Goal: Check status: Check status

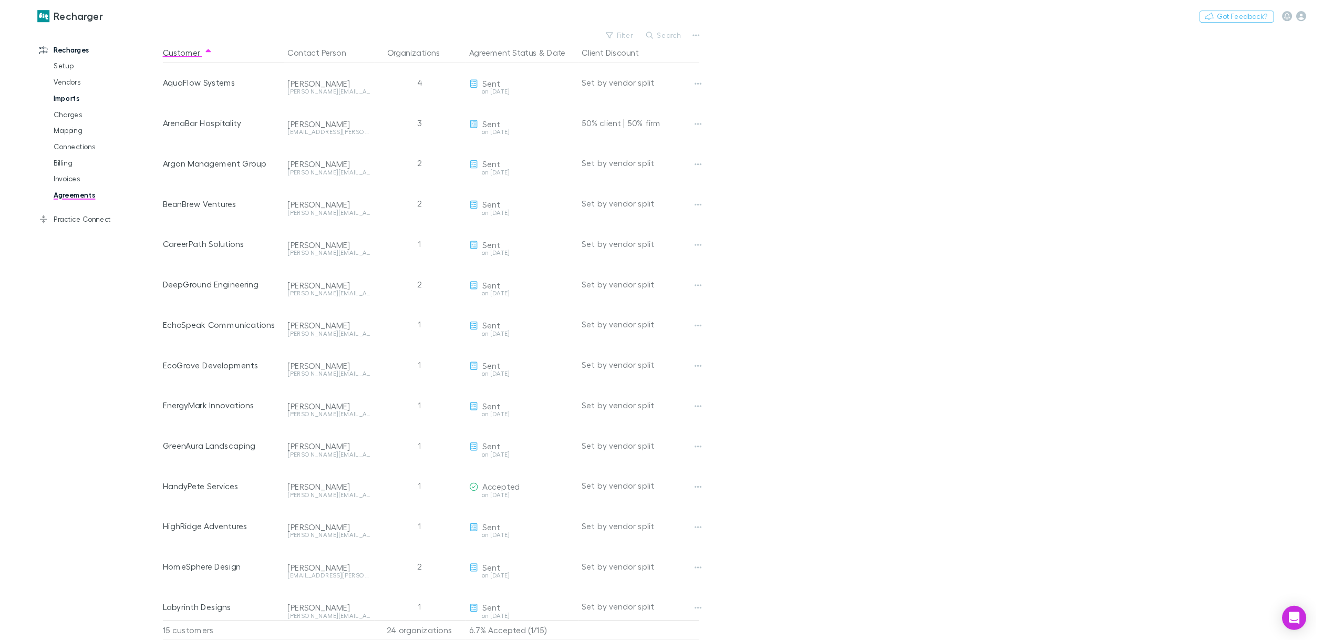
scroll to position [58, 0]
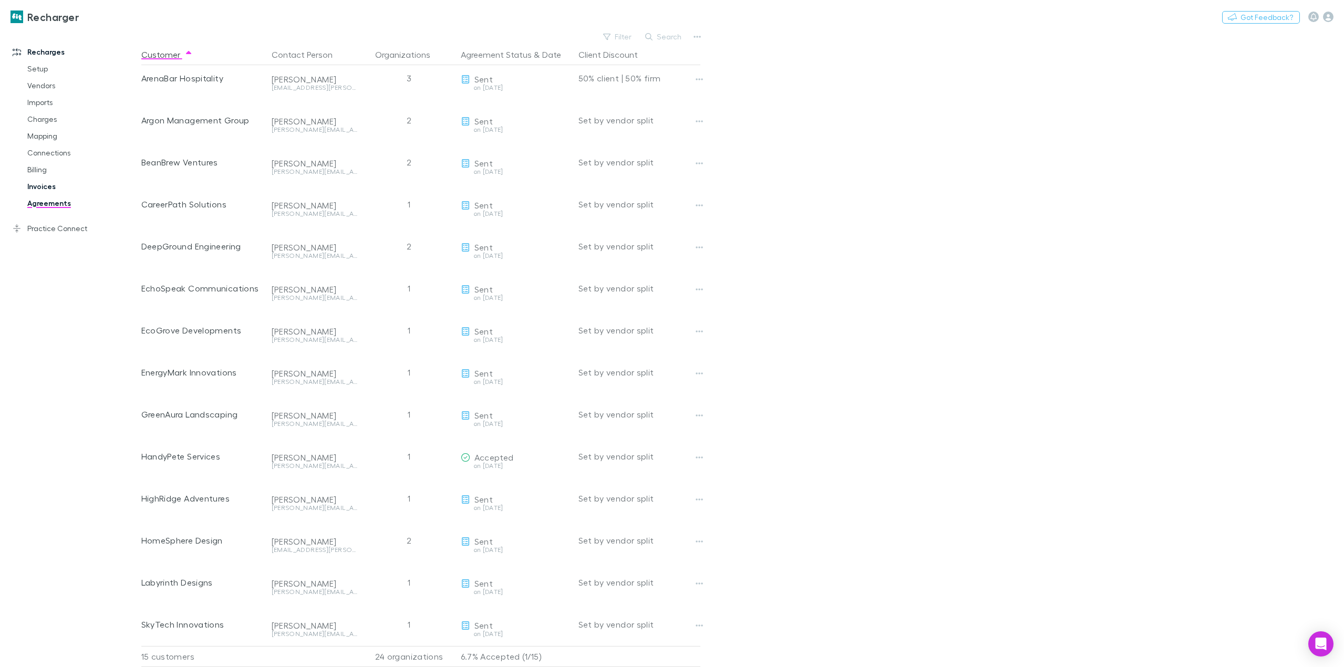
click at [50, 190] on link "Invoices" at bounding box center [82, 186] width 130 height 17
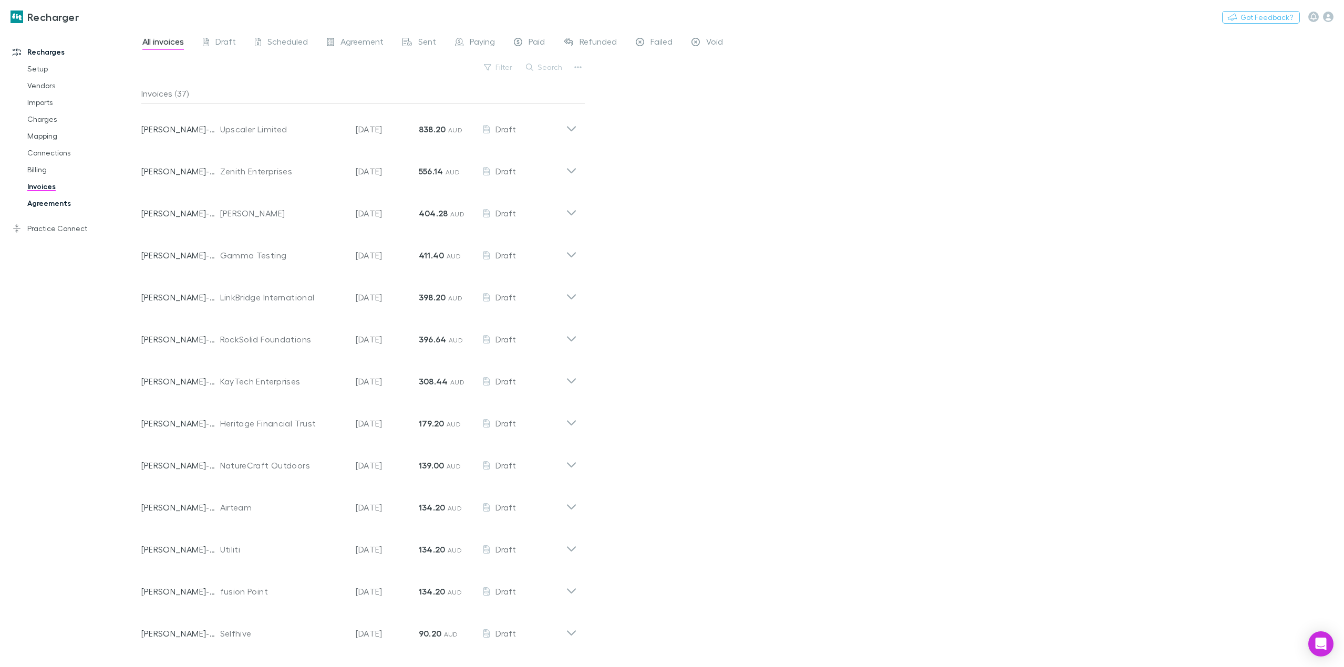
click at [50, 210] on link "Agreements" at bounding box center [82, 203] width 130 height 17
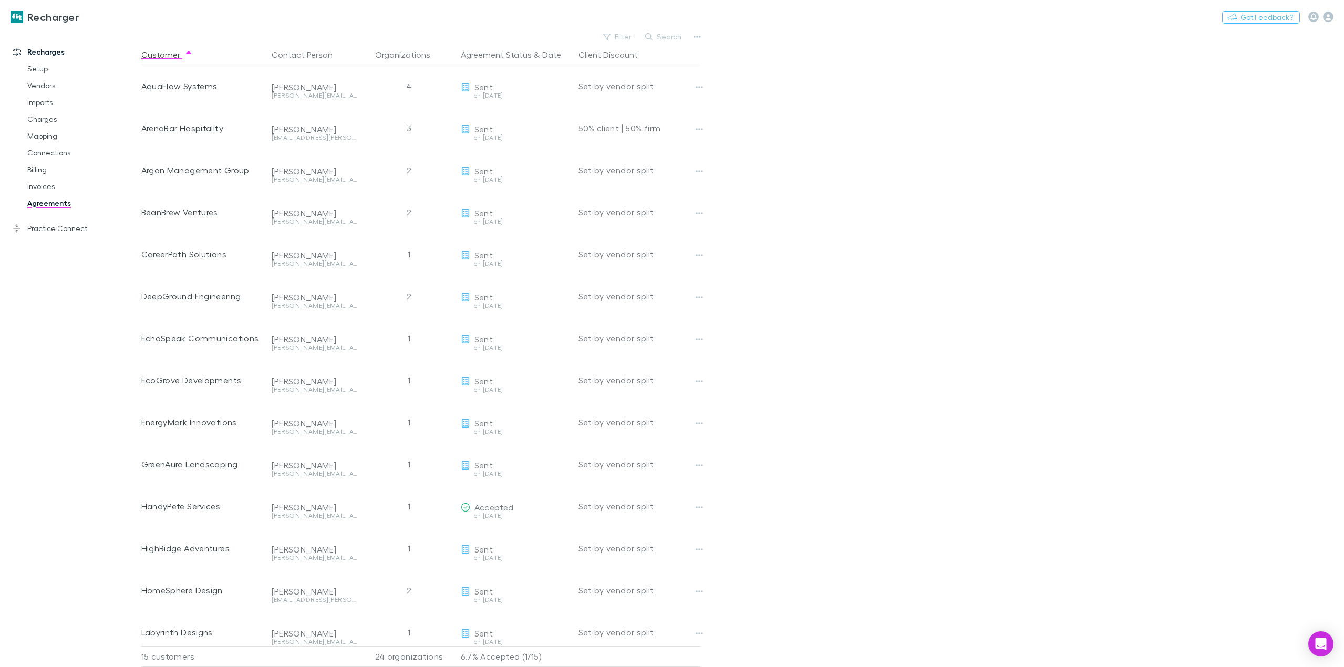
click at [1025, 124] on main "Filter Search Customer Contact Person Organizations Agreement Status & Date Cli…" at bounding box center [742, 348] width 1203 height 638
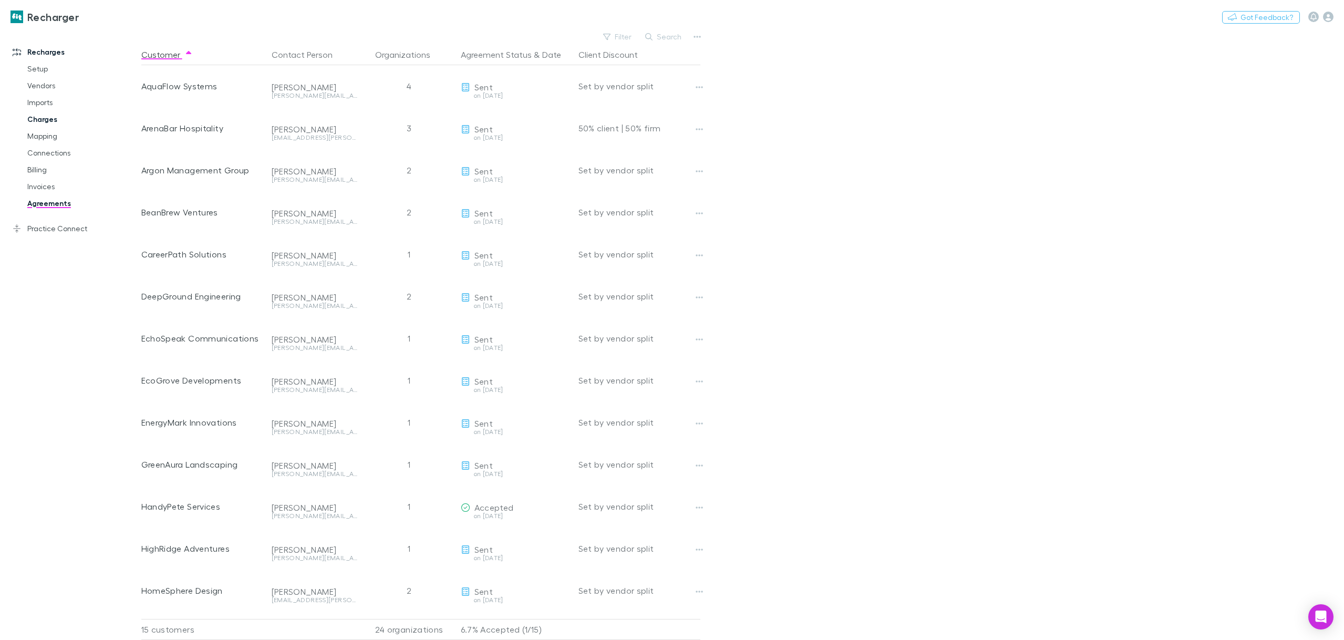
click at [37, 121] on link "Charges" at bounding box center [82, 119] width 130 height 17
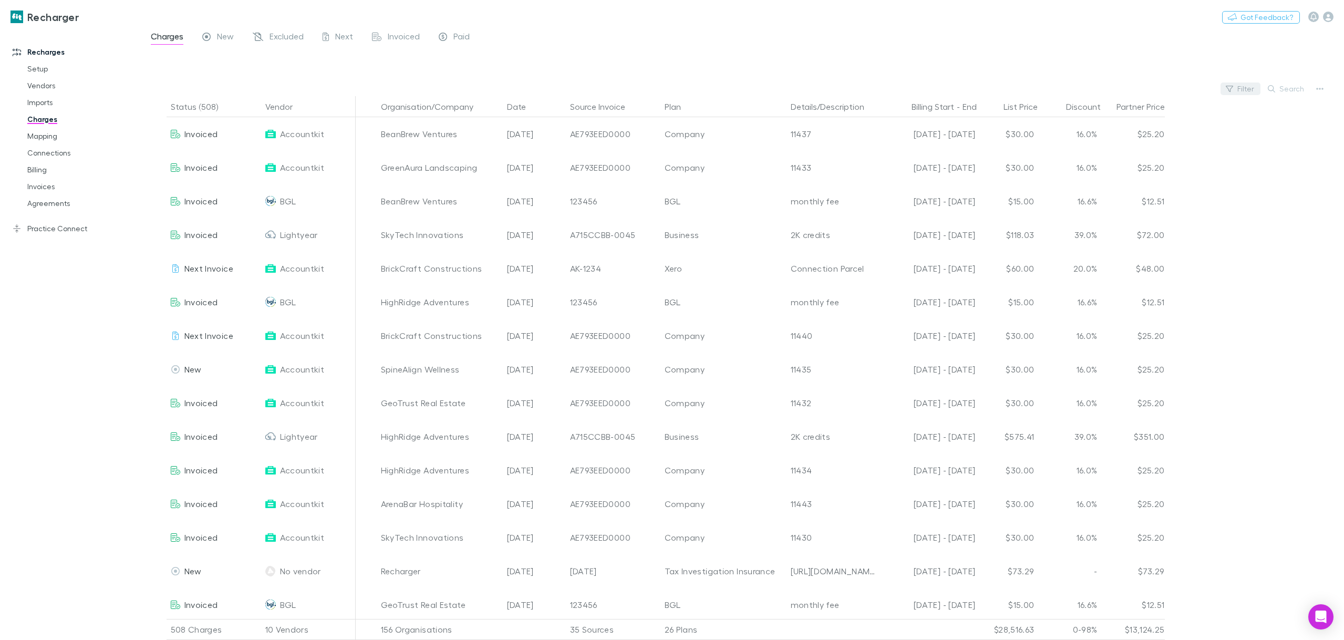
click at [1238, 85] on button "Filter" at bounding box center [1241, 89] width 40 height 13
click at [1103, 227] on li "Xero" at bounding box center [1169, 224] width 183 height 17
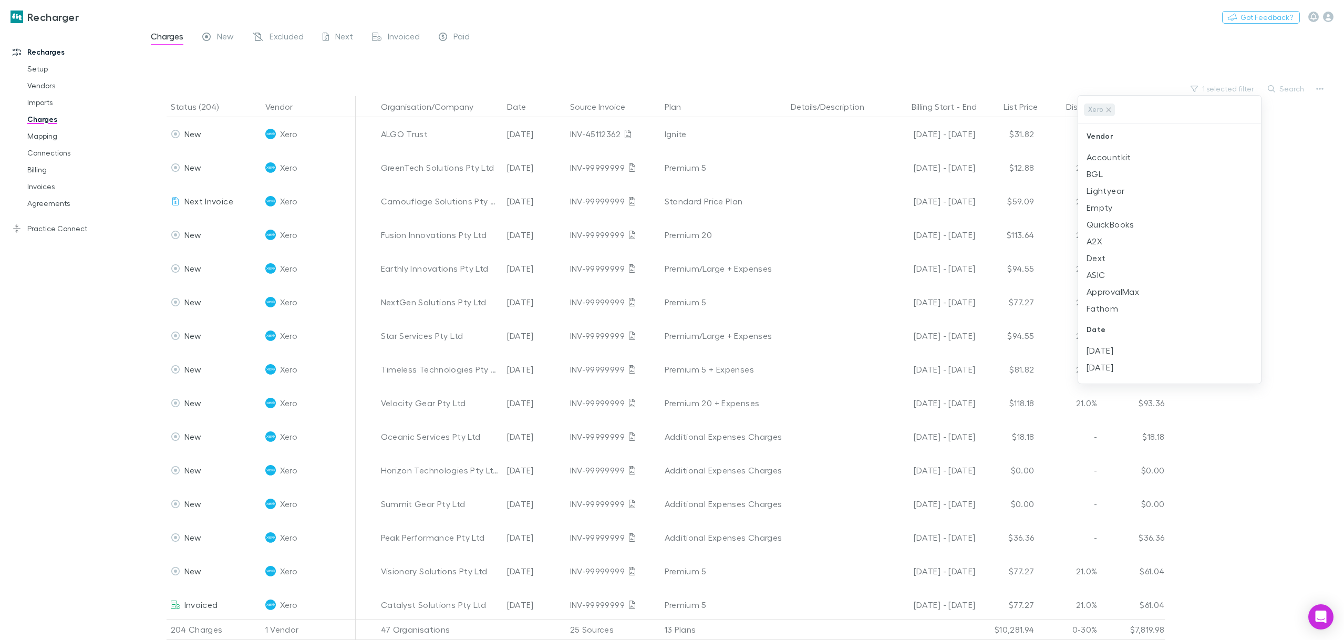
click at [629, 60] on div at bounding box center [672, 320] width 1344 height 640
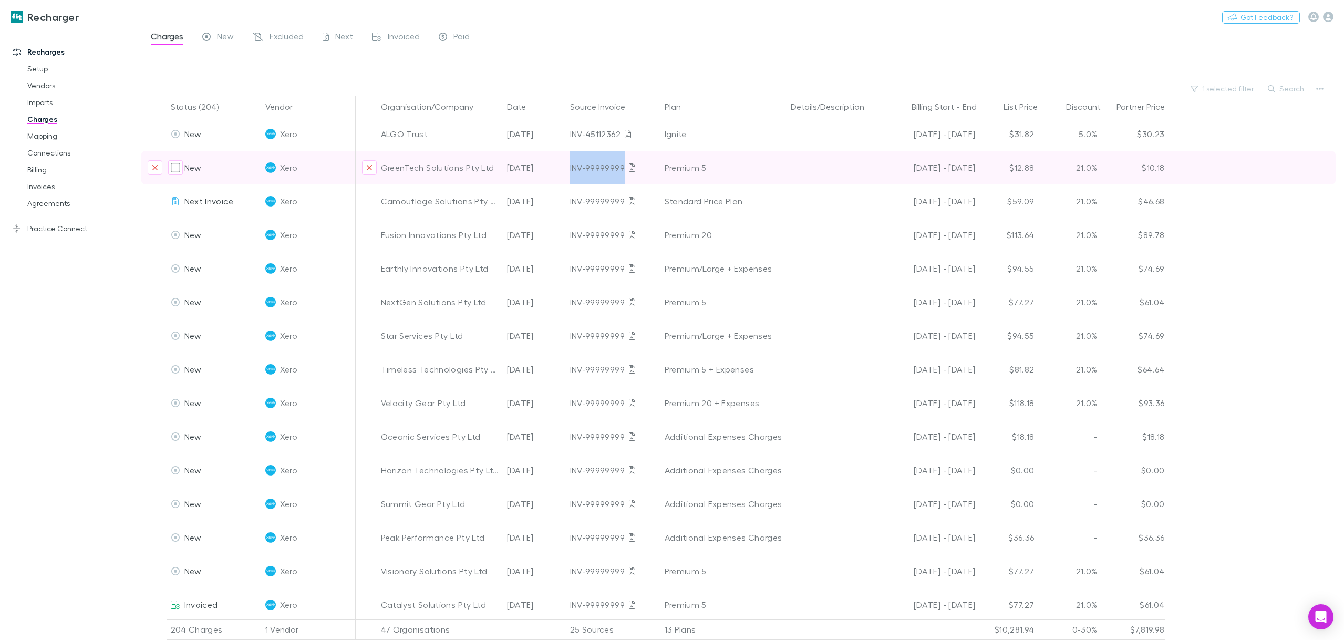
drag, startPoint x: 569, startPoint y: 170, endPoint x: 622, endPoint y: 174, distance: 52.8
click at [622, 174] on div "INV-99999999" at bounding box center [613, 168] width 95 height 34
copy div "INV-99999999"
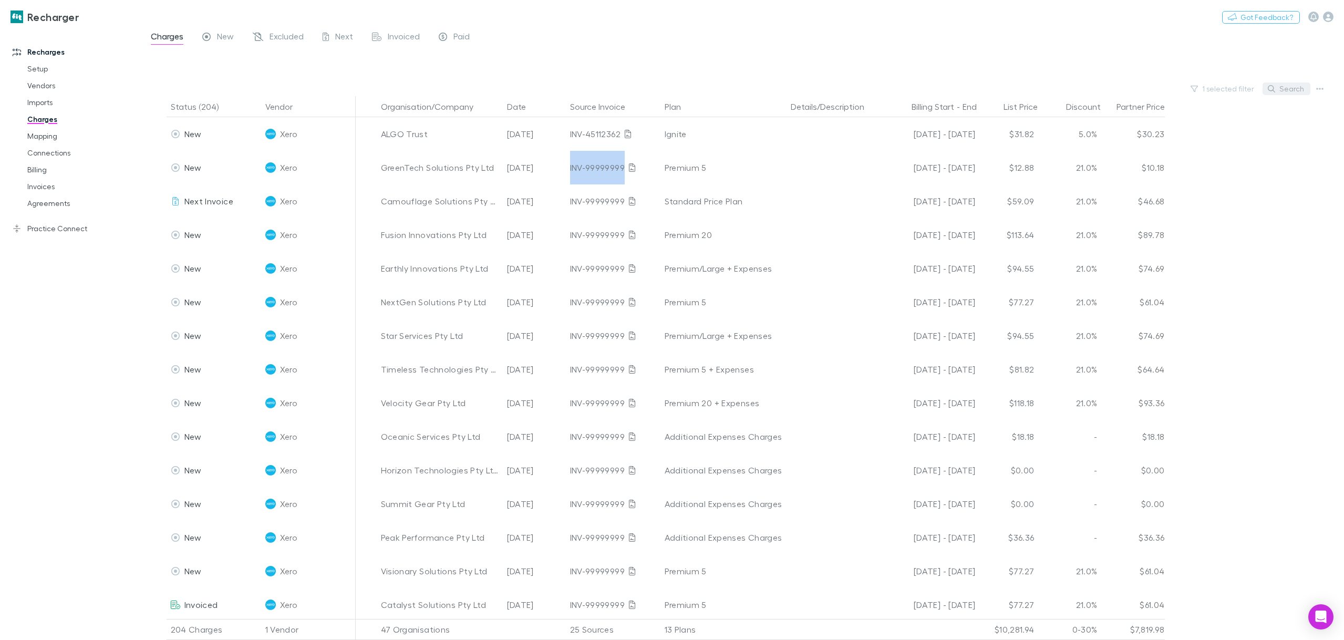
click at [1295, 94] on button "Search" at bounding box center [1287, 89] width 48 height 13
paste input "**********"
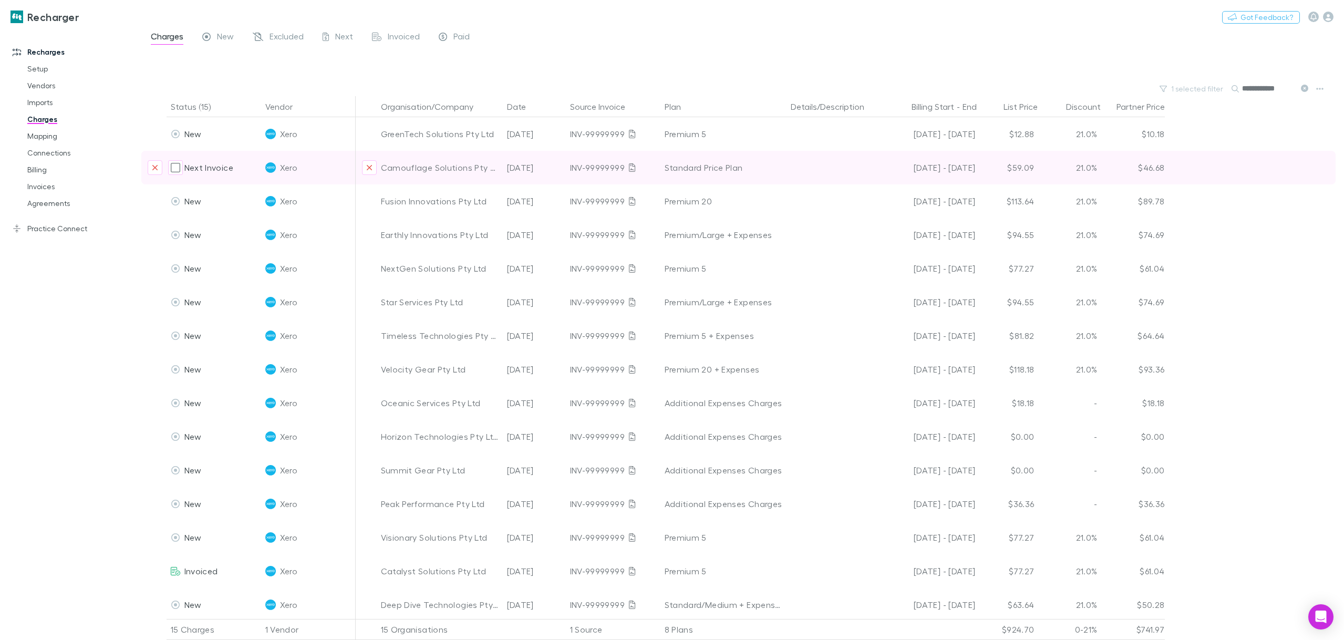
scroll to position [6, 0]
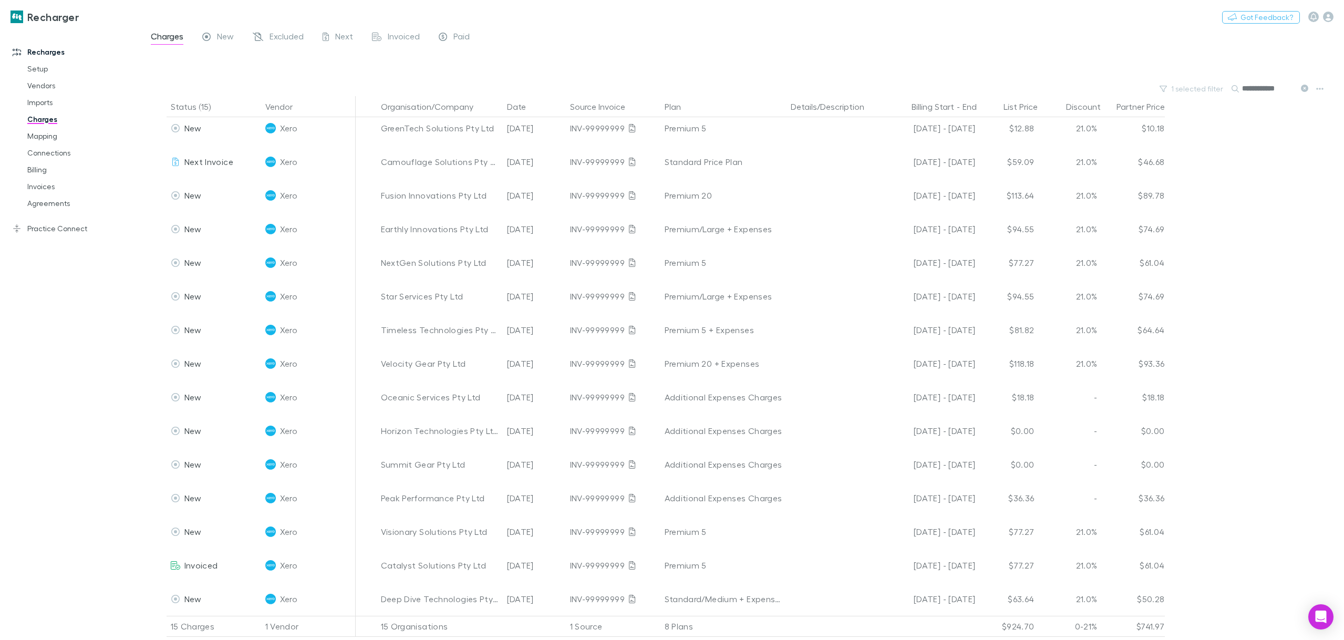
type input "**********"
